Goal: Transaction & Acquisition: Purchase product/service

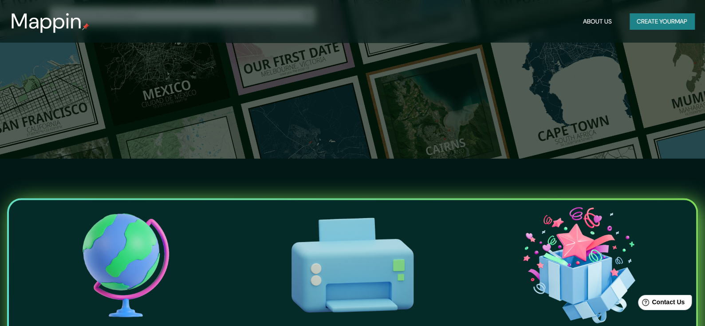
scroll to position [44, 0]
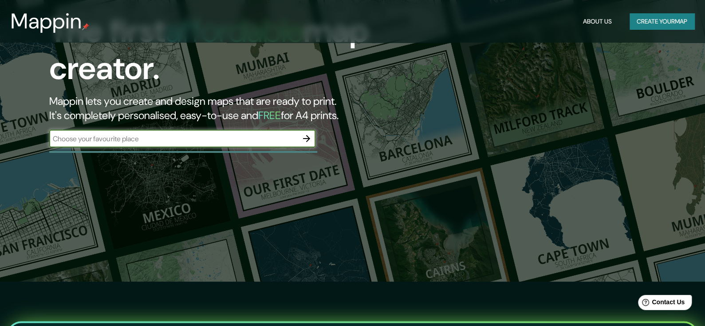
click at [154, 141] on input "text" at bounding box center [173, 139] width 249 height 10
click at [147, 141] on input "text" at bounding box center [173, 139] width 249 height 10
type input "chihuahua Chihuahua"
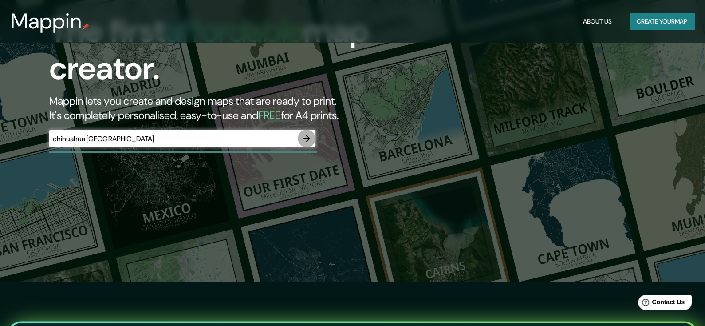
click at [305, 139] on icon "button" at bounding box center [306, 138] width 11 height 11
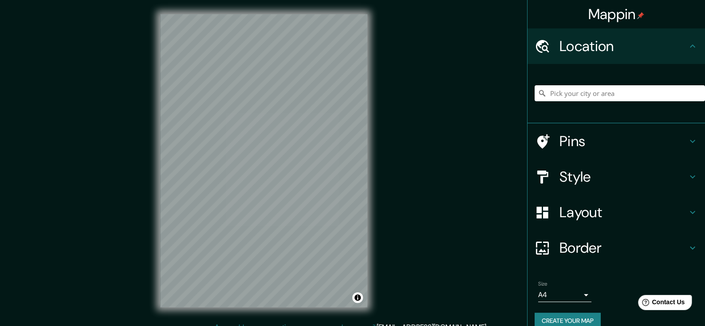
click at [574, 294] on body "Mappin Location Pins Style Layout Border Choose a border. Hint : you can make l…" at bounding box center [352, 163] width 705 height 326
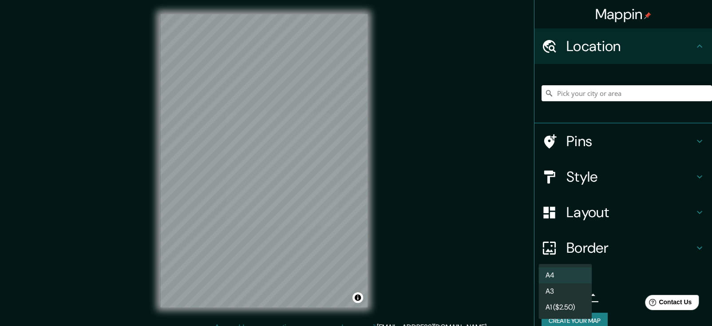
click at [448, 282] on div at bounding box center [356, 163] width 712 height 326
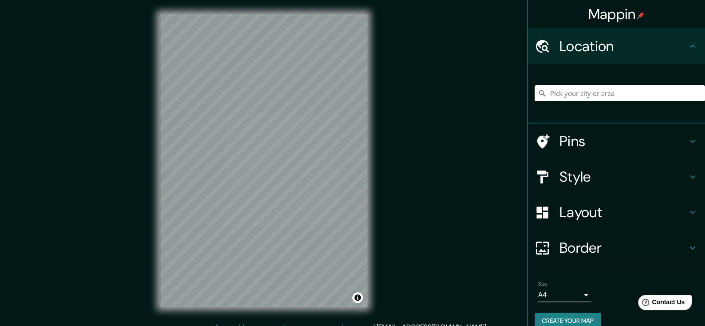
click at [412, 84] on div "Mappin Location Pins Style Layout Border Choose a border. Hint : you can make l…" at bounding box center [352, 168] width 705 height 336
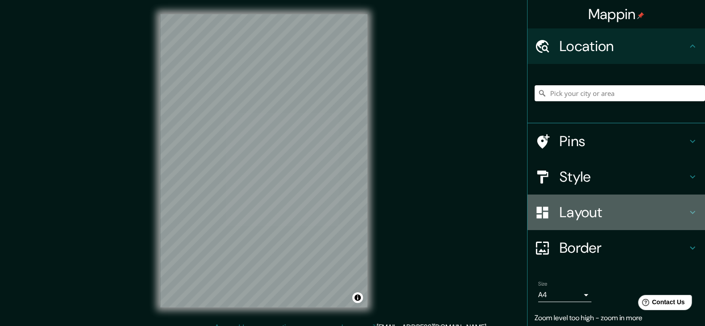
click at [622, 215] on h4 "Layout" at bounding box center [624, 212] width 128 height 18
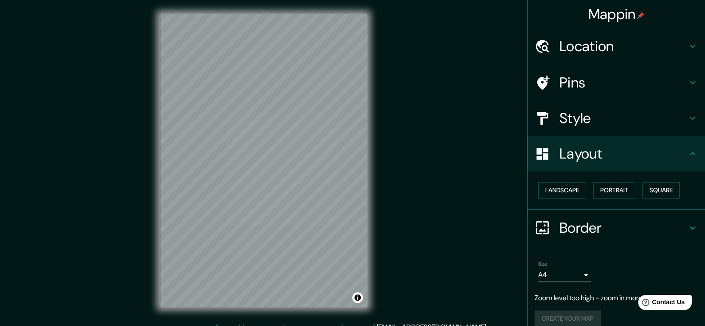
click at [665, 153] on h4 "Layout" at bounding box center [624, 154] width 128 height 18
click at [693, 120] on div "Style" at bounding box center [617, 118] width 178 height 36
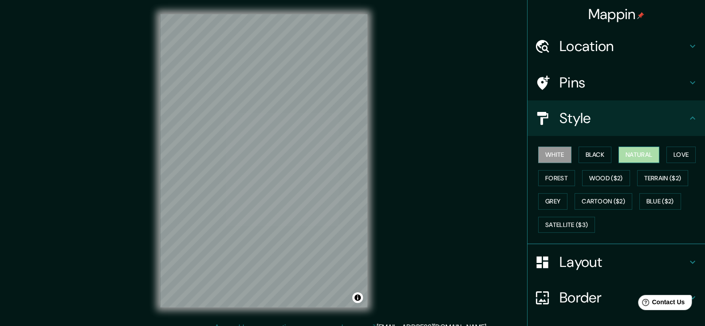
click at [640, 152] on button "Natural" at bounding box center [639, 155] width 41 height 16
click at [556, 183] on button "Forest" at bounding box center [557, 178] width 37 height 16
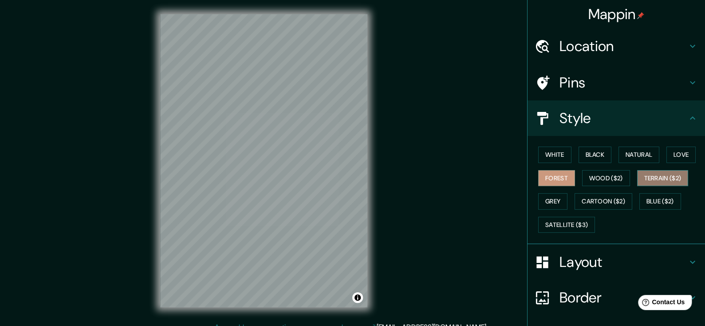
click at [657, 178] on button "Terrain ($2)" at bounding box center [663, 178] width 51 height 16
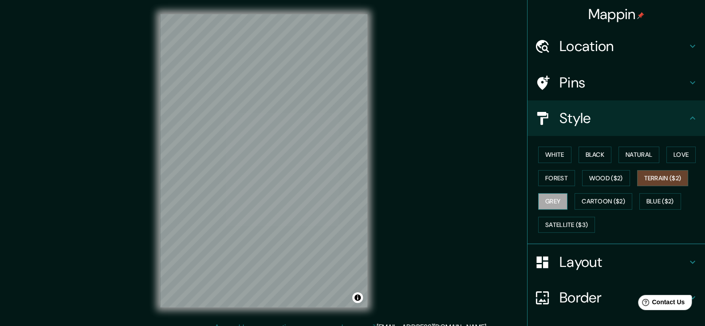
click at [553, 204] on button "Grey" at bounding box center [553, 201] width 29 height 16
click at [670, 152] on button "Love" at bounding box center [681, 155] width 29 height 16
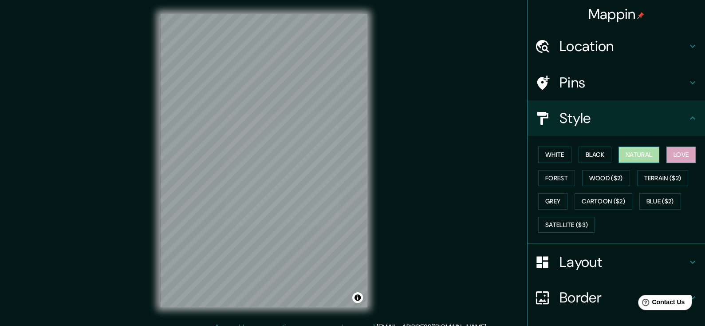
click at [638, 154] on button "Natural" at bounding box center [639, 155] width 41 height 16
click at [594, 156] on button "Black" at bounding box center [595, 155] width 33 height 16
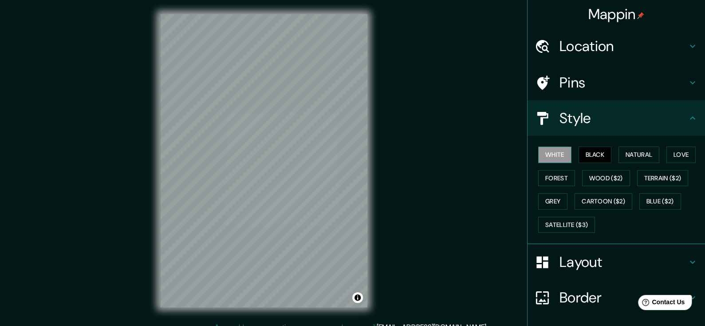
click at [554, 158] on button "White" at bounding box center [555, 155] width 33 height 16
click at [552, 176] on button "Forest" at bounding box center [557, 178] width 37 height 16
click at [554, 196] on button "Grey" at bounding box center [553, 201] width 29 height 16
click at [555, 180] on button "Forest" at bounding box center [557, 178] width 37 height 16
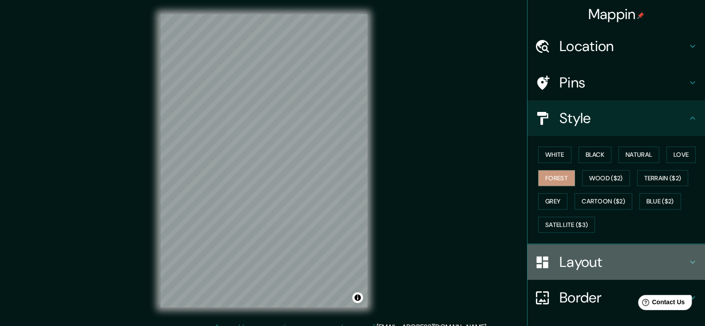
click at [588, 260] on h4 "Layout" at bounding box center [624, 262] width 128 height 18
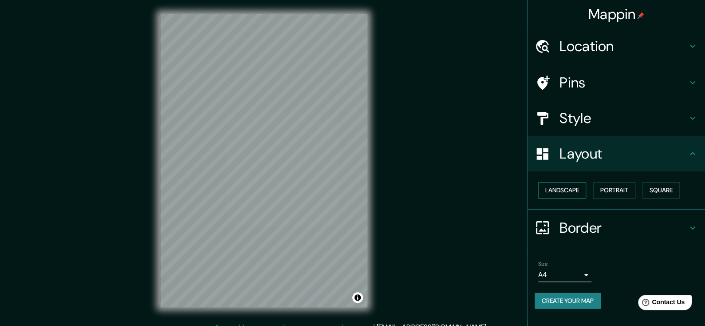
click at [582, 188] on button "Landscape" at bounding box center [563, 190] width 48 height 16
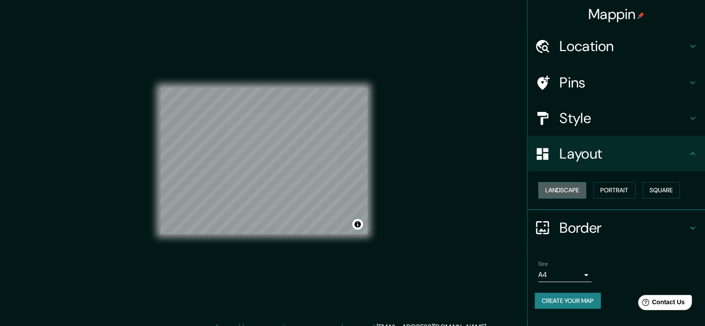
click at [582, 188] on button "Landscape" at bounding box center [563, 190] width 48 height 16
click at [625, 190] on button "Portrait" at bounding box center [615, 190] width 42 height 16
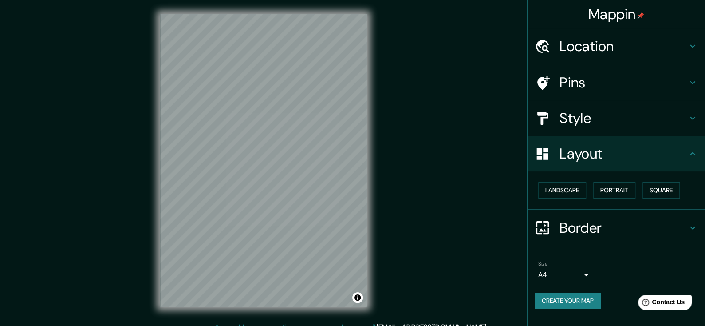
click at [651, 157] on h4 "Layout" at bounding box center [624, 154] width 128 height 18
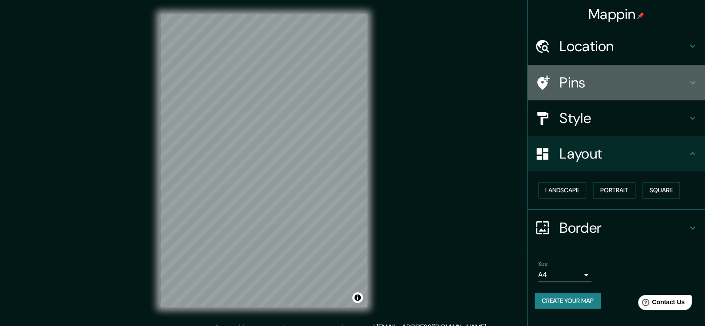
click at [639, 86] on h4 "Pins" at bounding box center [624, 83] width 128 height 18
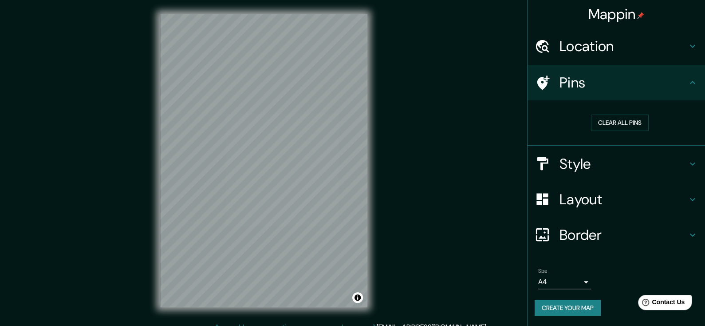
click at [639, 86] on h4 "Pins" at bounding box center [624, 83] width 128 height 18
click at [658, 50] on h4 "Location" at bounding box center [624, 46] width 128 height 18
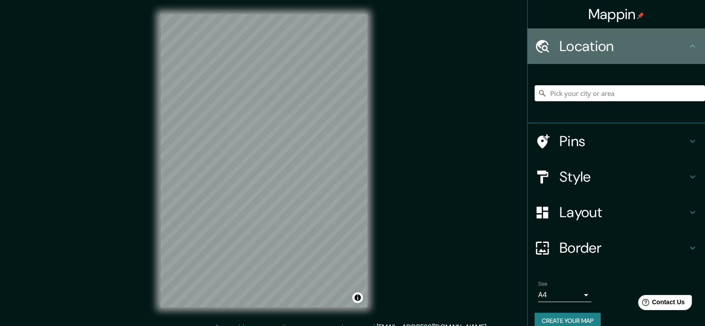
click at [658, 50] on h4 "Location" at bounding box center [624, 46] width 128 height 18
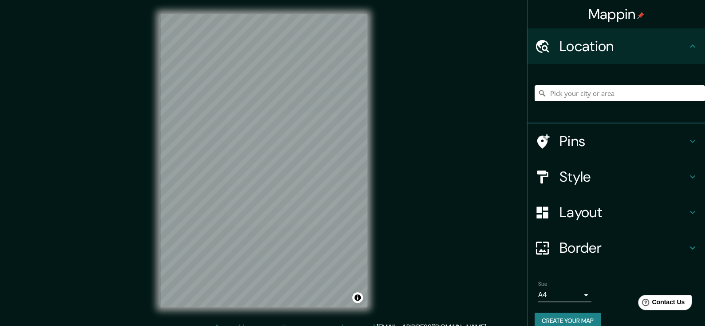
click at [577, 321] on button "Create your map" at bounding box center [568, 321] width 66 height 16
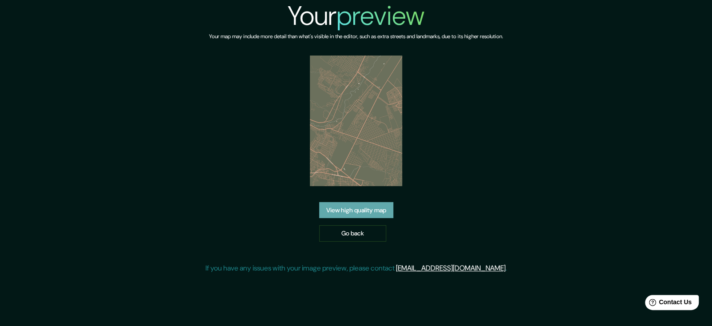
click at [379, 211] on link "View high quality map" at bounding box center [356, 210] width 74 height 16
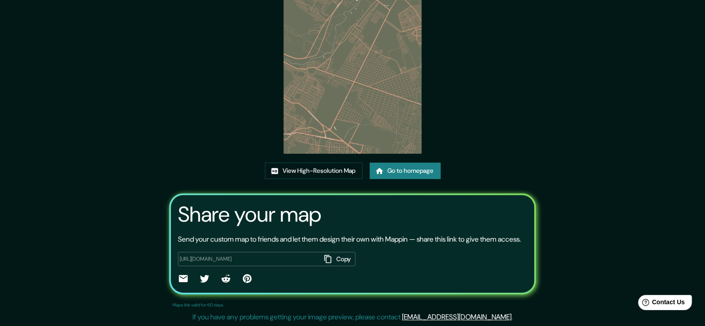
scroll to position [91, 0]
click at [330, 260] on button "Copy" at bounding box center [338, 259] width 35 height 15
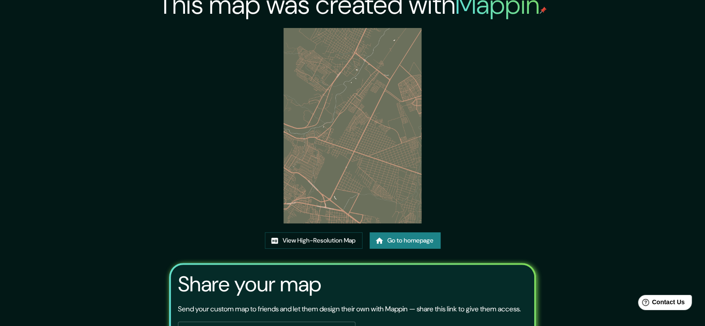
scroll to position [2, 0]
